Goal: Transaction & Acquisition: Purchase product/service

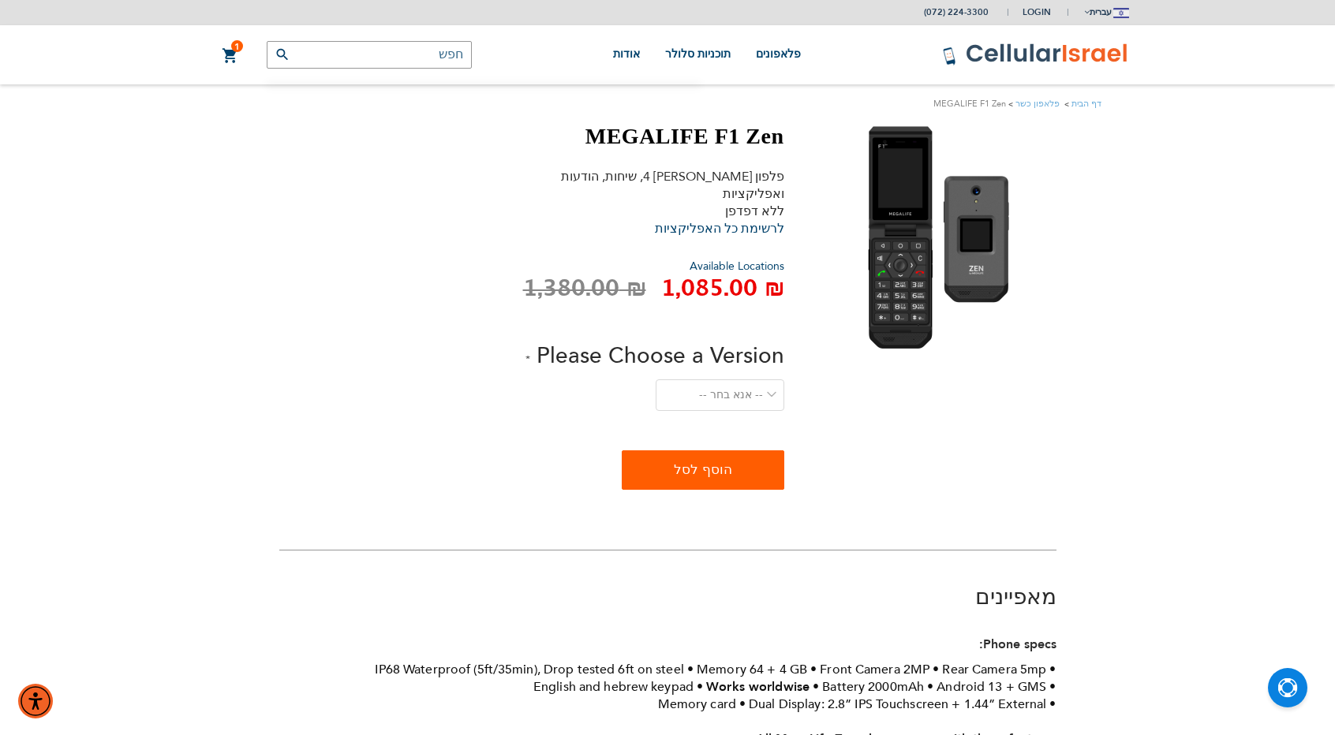
click at [625, 136] on h1 "MEGALIFE F1 Zen" at bounding box center [653, 136] width 261 height 27
click at [691, 380] on select "-- אנא בחר -- Level 1. Filtered Email only Level 2. Email + Banking Level 3. Sp…" at bounding box center [719, 395] width 128 height 32
select select "Level 3. Special Yeshiva Plan"
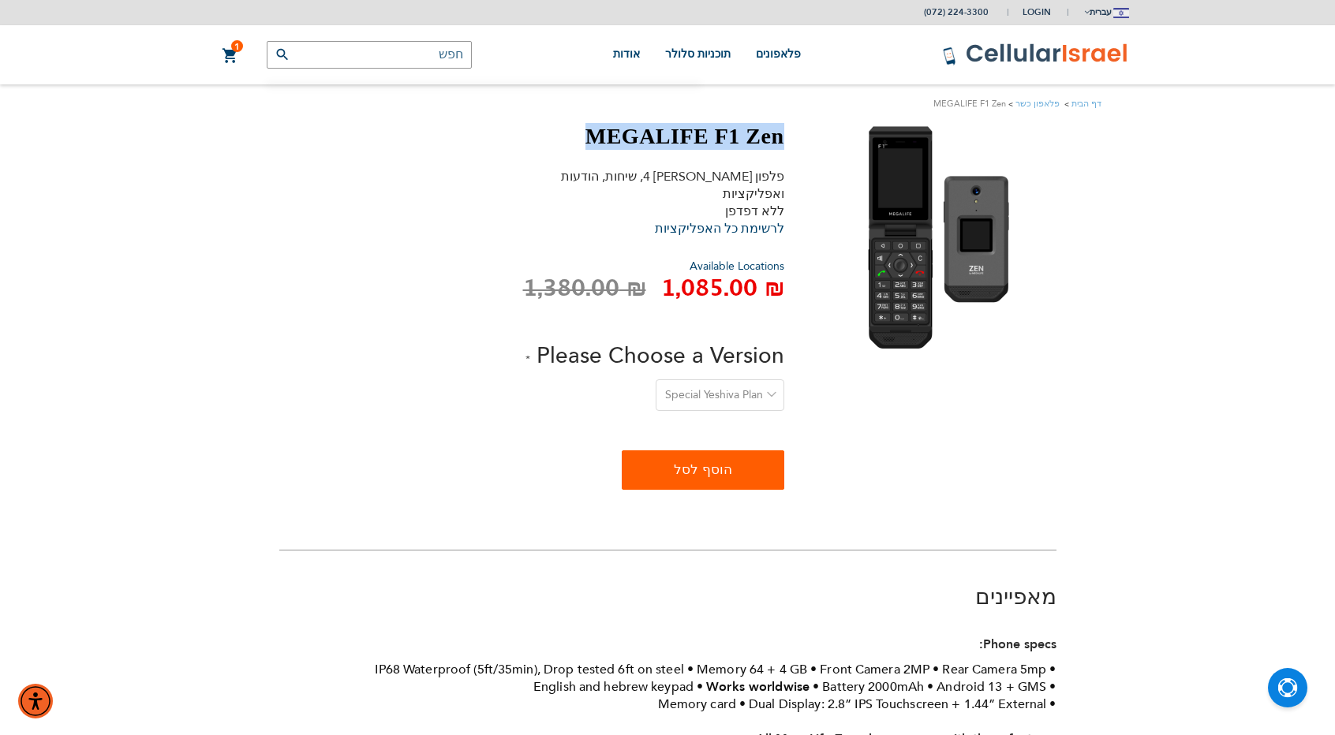
click at [657, 379] on select "-- אנא בחר -- Level 1. Filtered Email only Level 2. Email + Banking Level 3. Sp…" at bounding box center [719, 395] width 128 height 32
click at [691, 456] on span "הוסף לסל" at bounding box center [703, 470] width 58 height 32
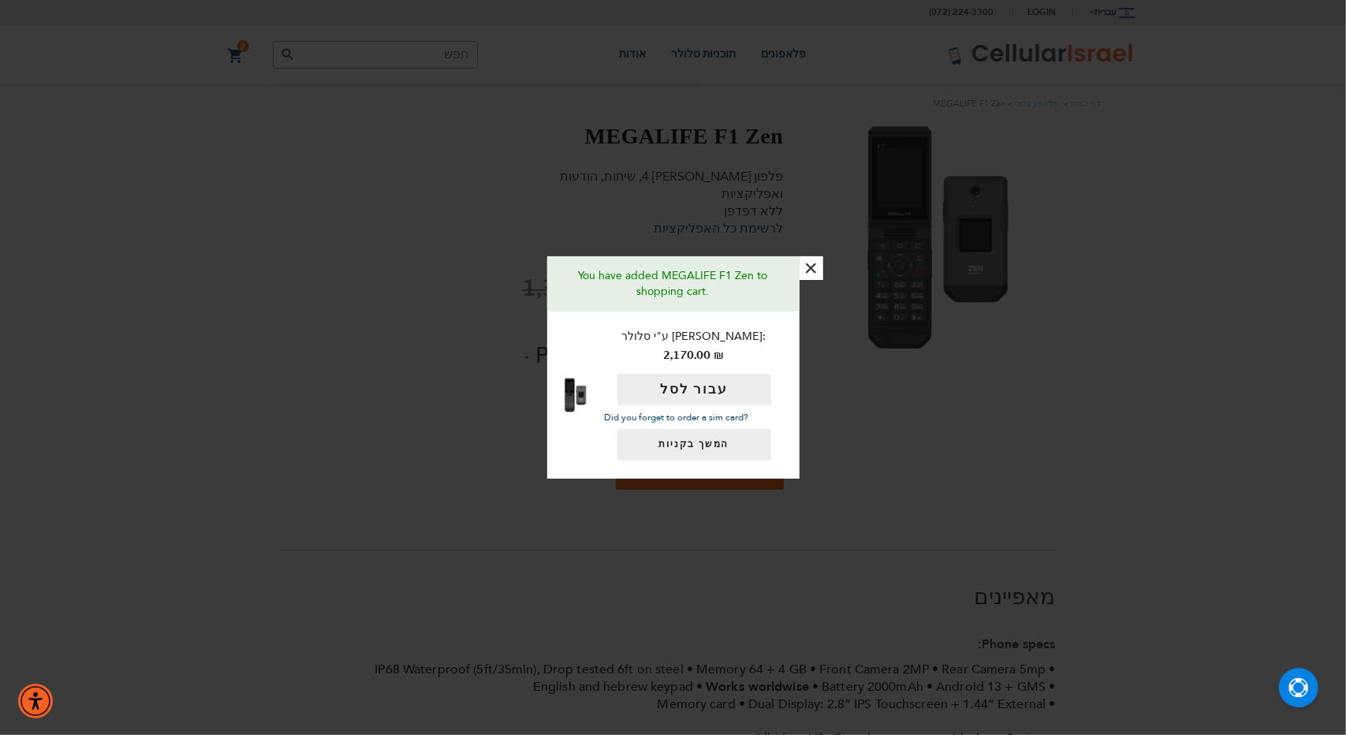
click at [495, 289] on div "× You have added MEGALIFE F1 Zen to shopping cart. ע"י סלולר [PERSON_NAME]: ‏2,…" at bounding box center [673, 367] width 1346 height 735
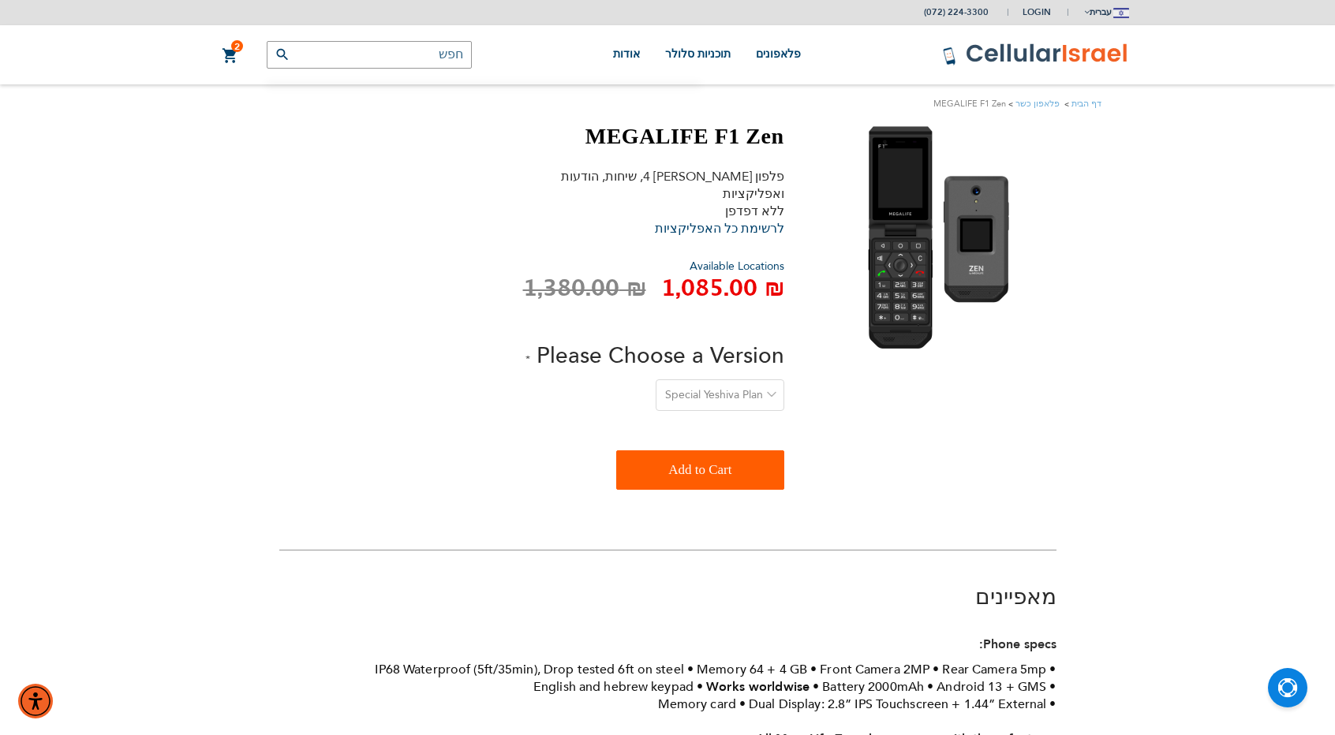
click at [222, 54] on link "2 2 פריטים העגלה שלי" at bounding box center [230, 56] width 17 height 19
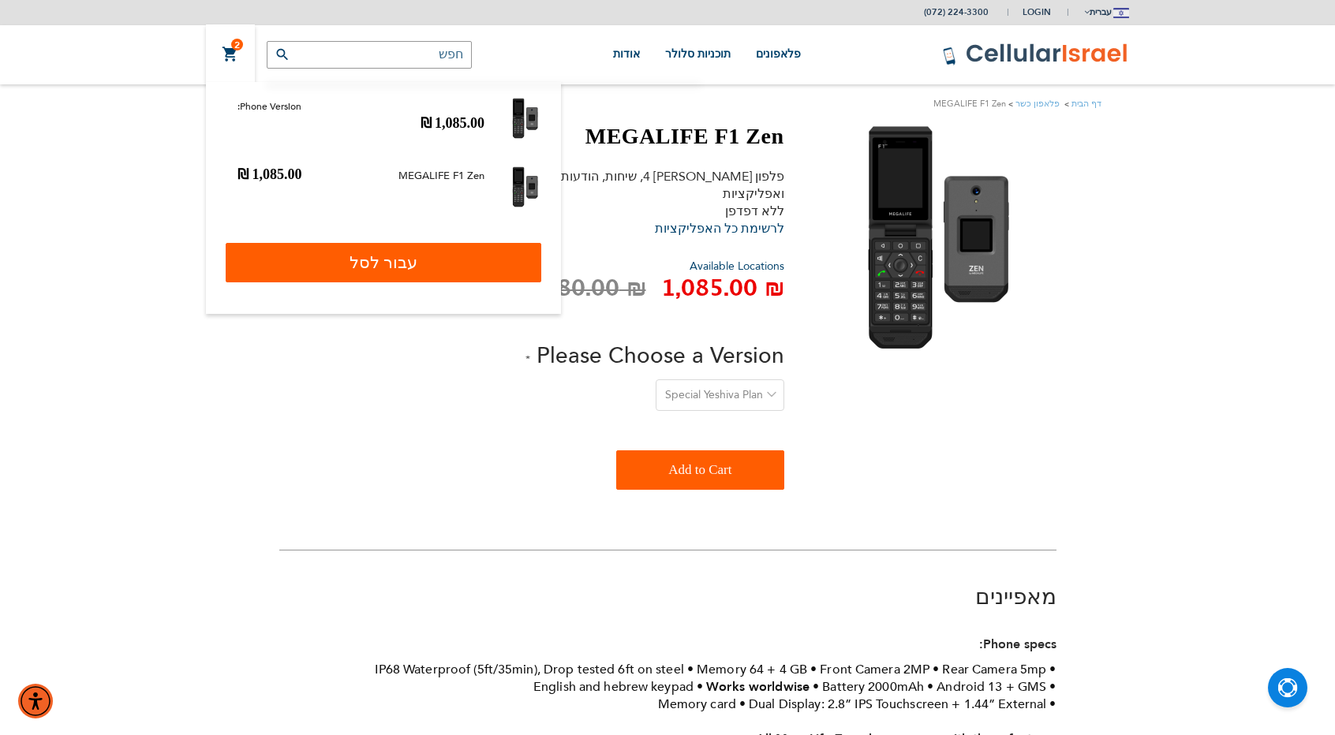
click at [317, 254] on link "עבור לסל" at bounding box center [383, 262] width 315 height 39
